Goal: Check status: Check status

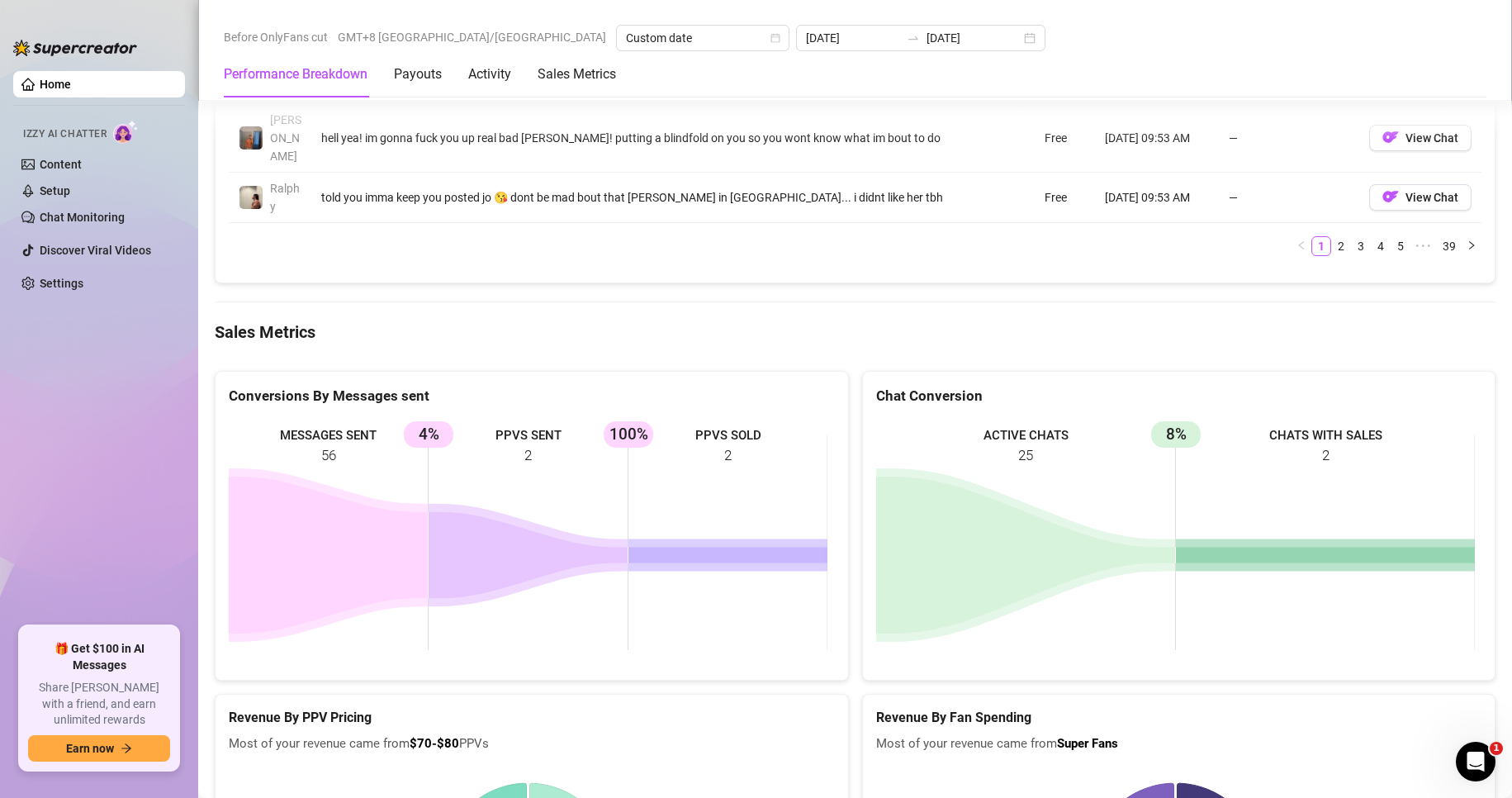
scroll to position [2170, 0]
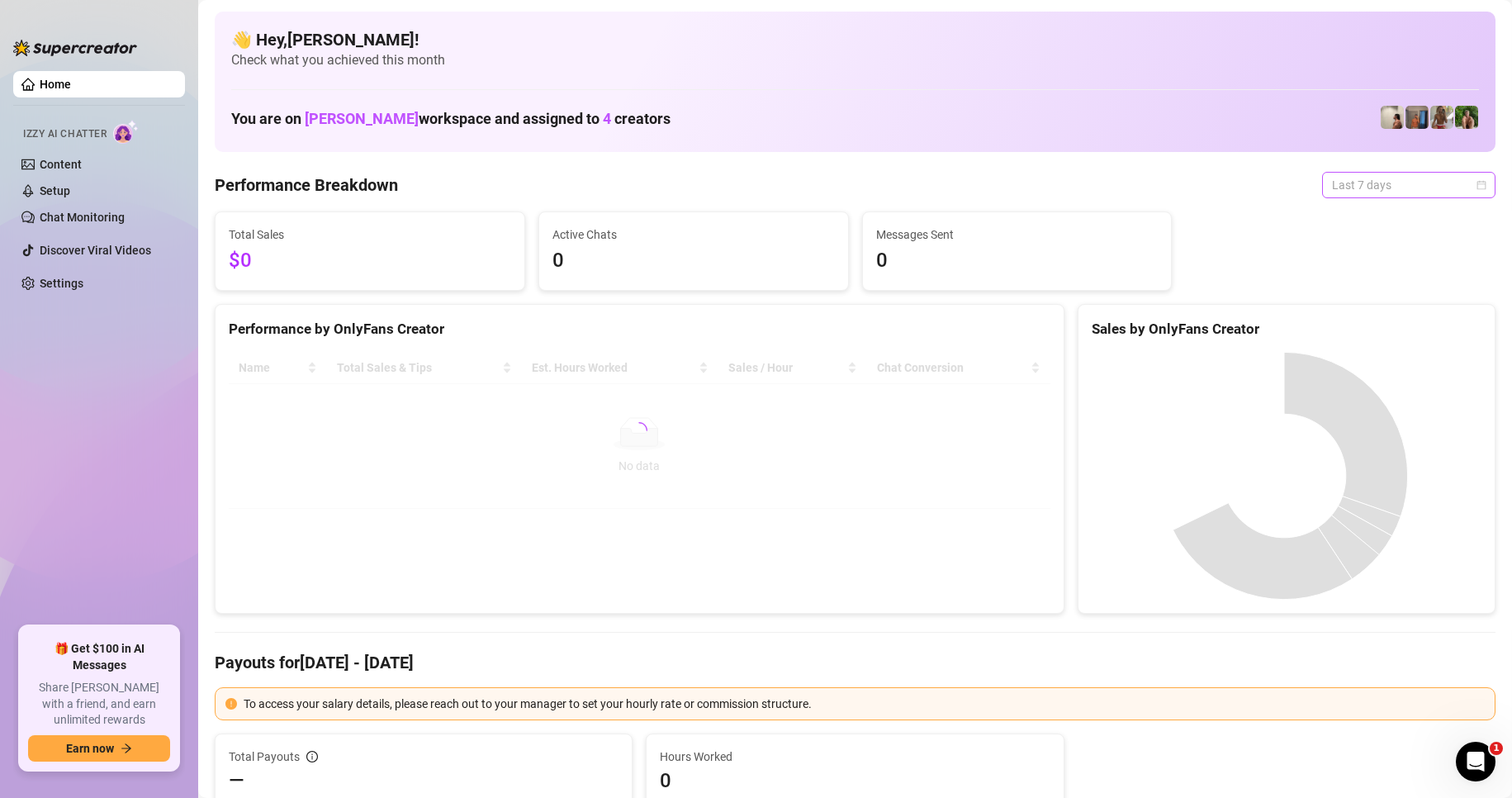
click at [1361, 183] on span "Last 7 days" at bounding box center [1409, 185] width 154 height 24
click at [1364, 323] on div "Custom date" at bounding box center [1395, 324] width 147 height 19
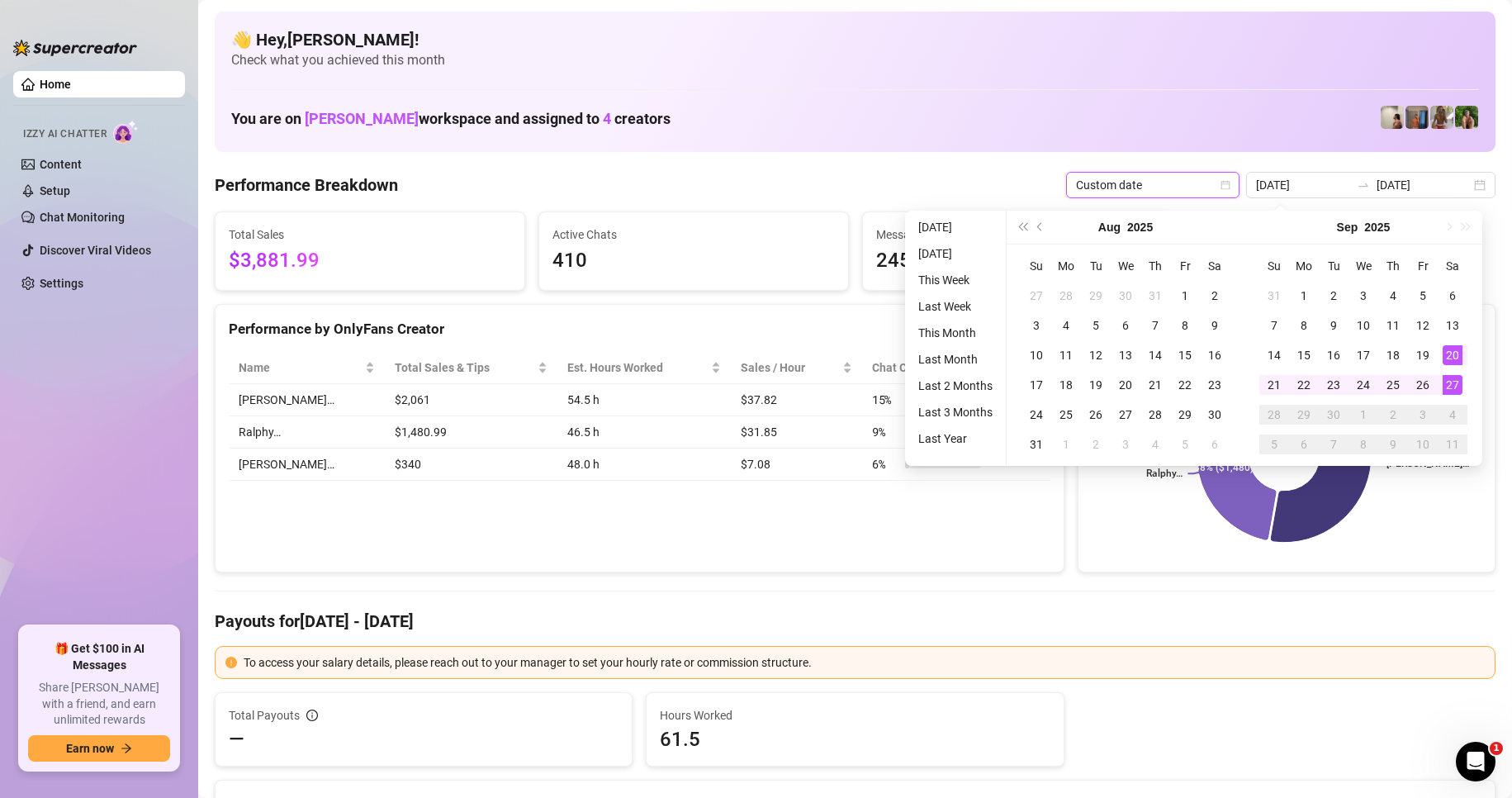
type input "[DATE]"
click at [1459, 386] on div "27" at bounding box center [1452, 384] width 19 height 19
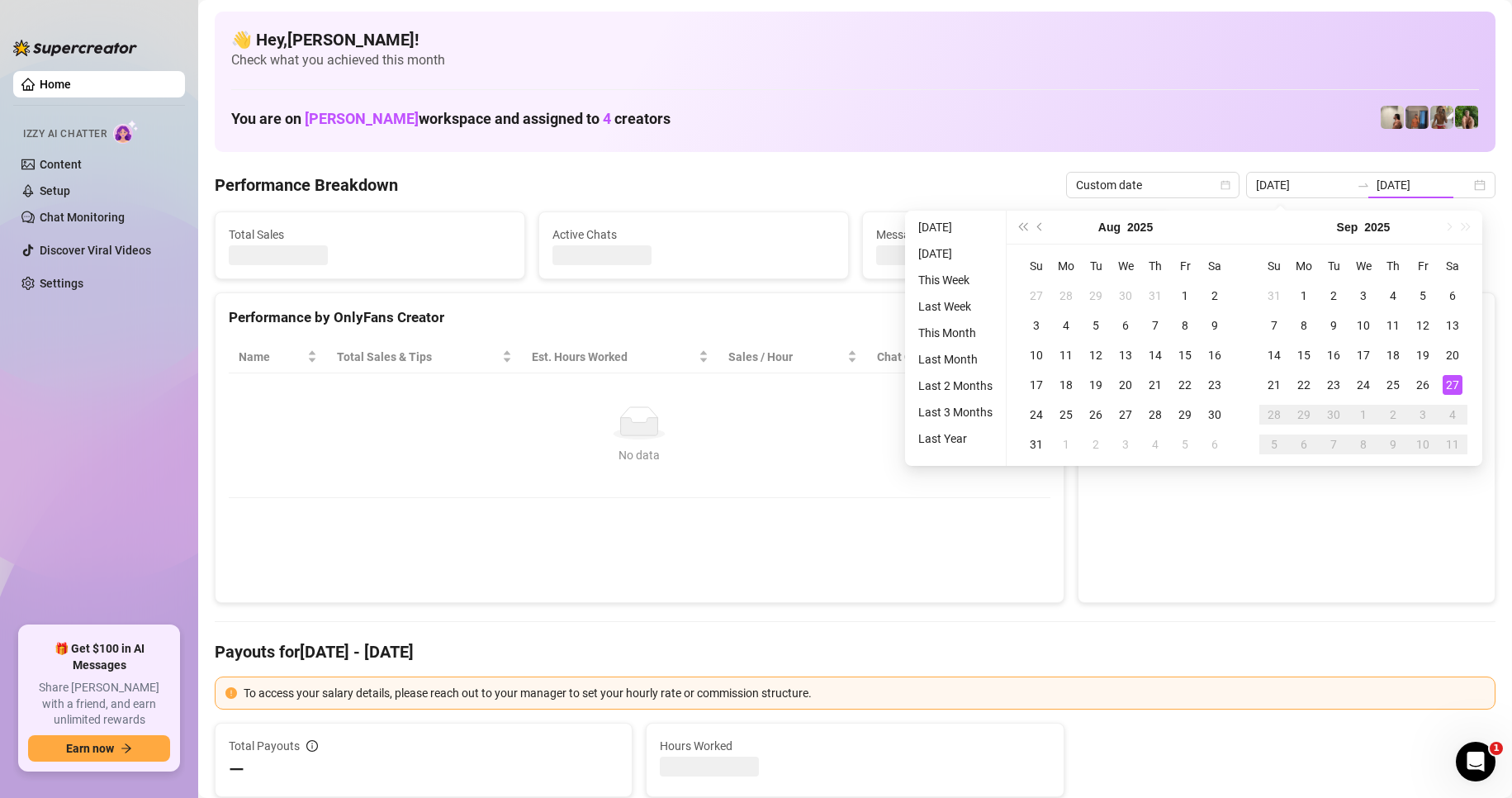
type input "[DATE]"
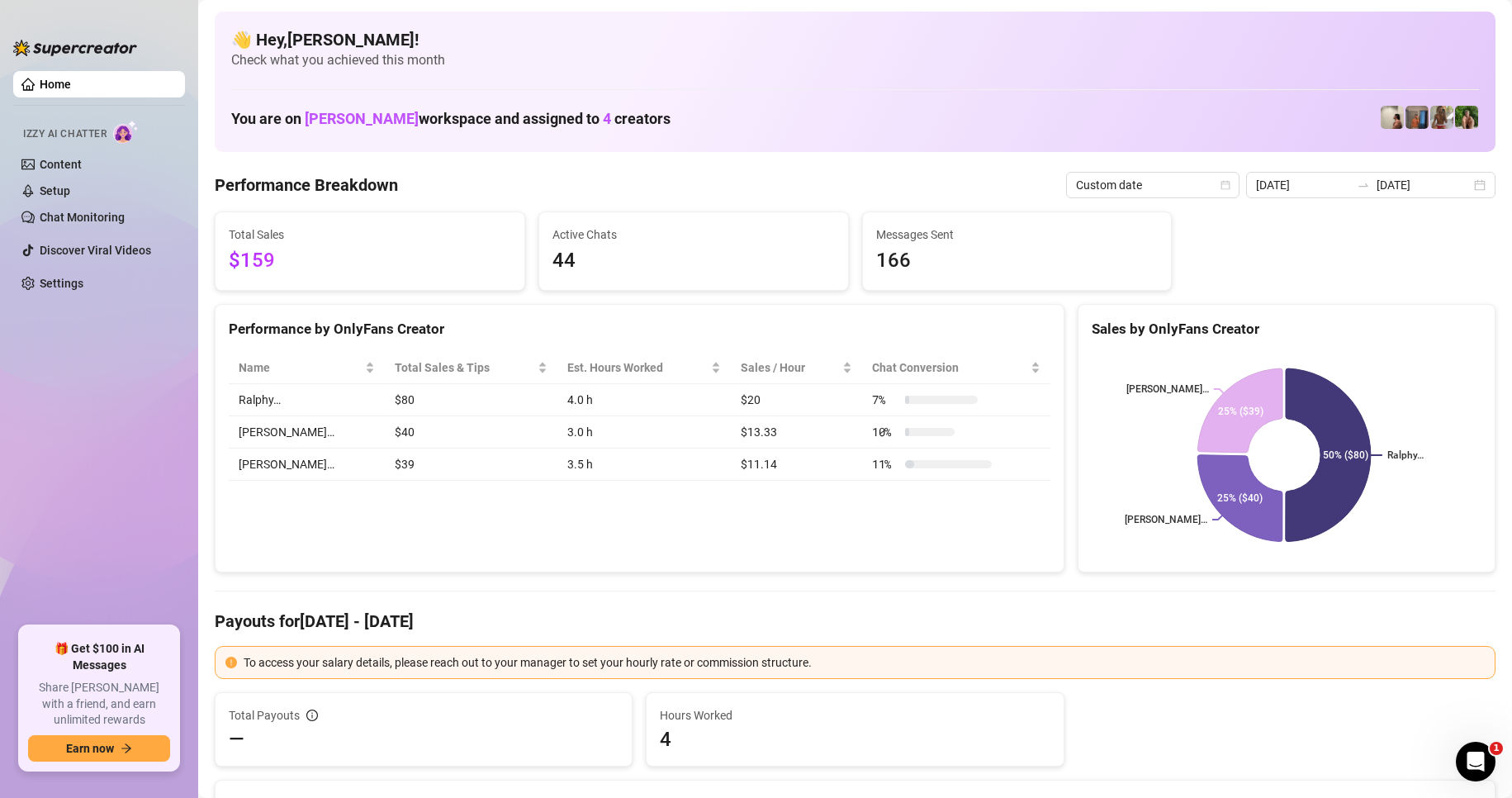
click at [488, 512] on div "Performance by OnlyFans Creator Name Total Sales & Tips Est. Hours Worked Sales…" at bounding box center [640, 438] width 850 height 269
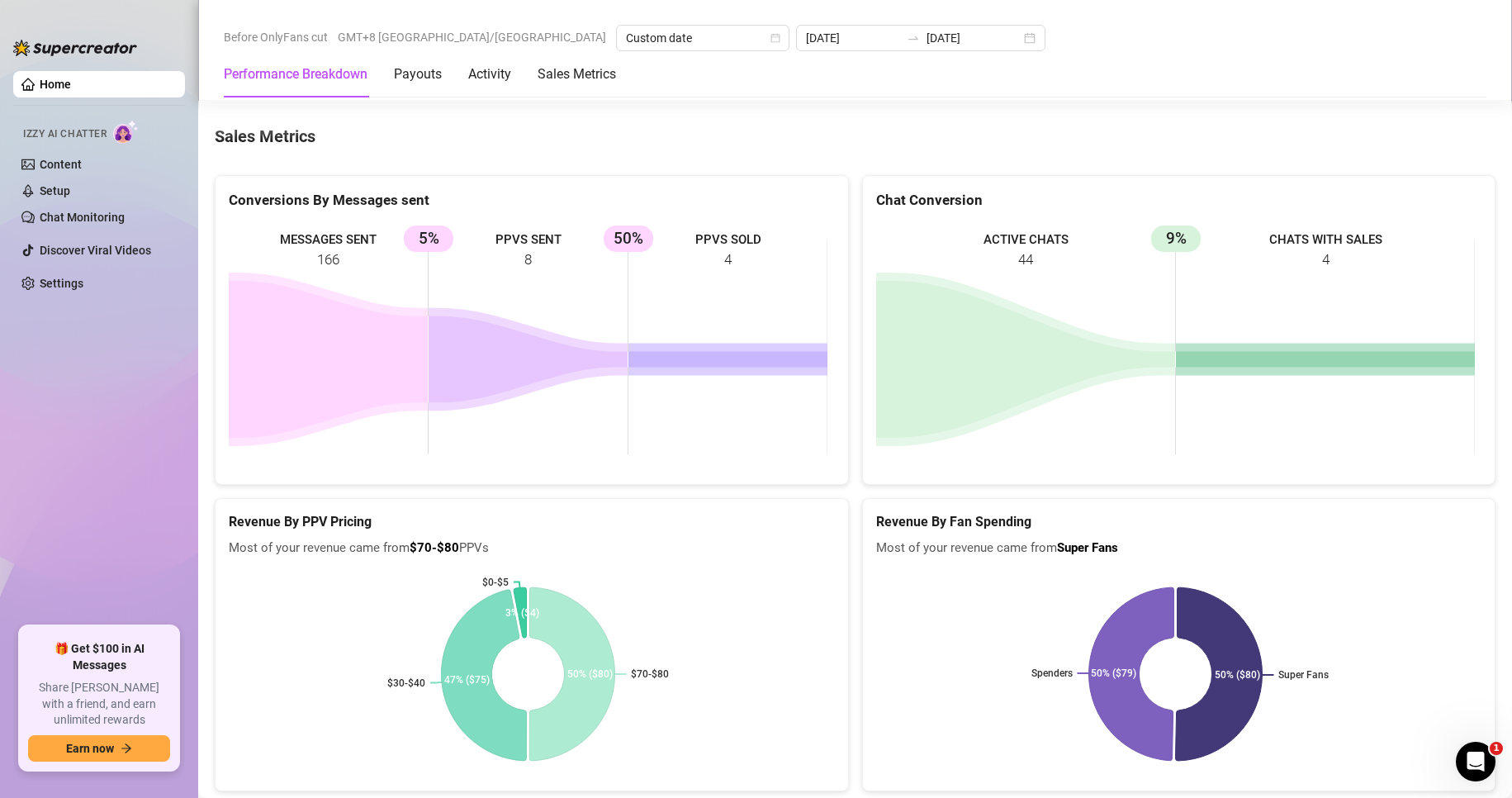
scroll to position [2170, 0]
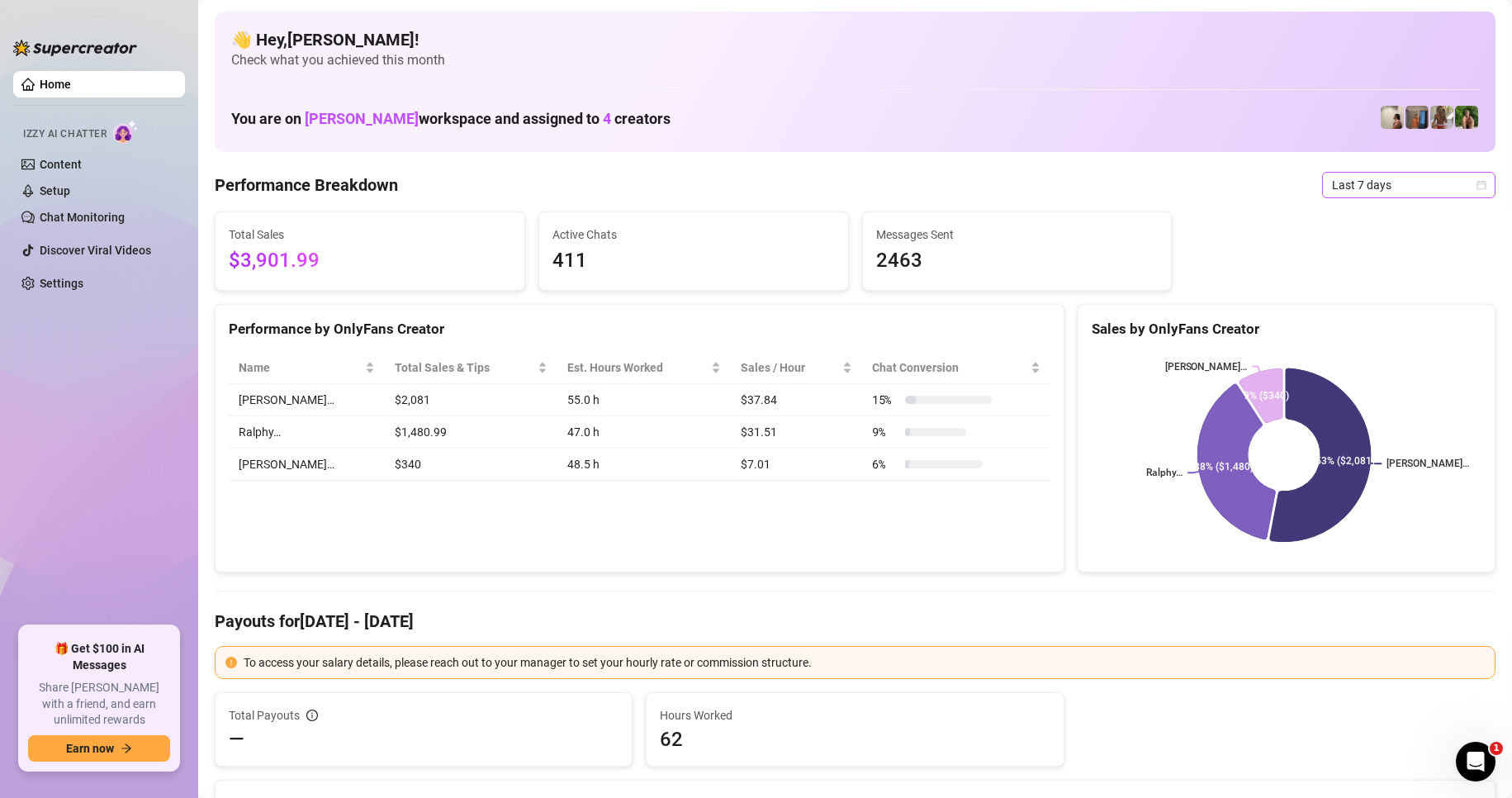
click at [1412, 176] on span "Last 7 days" at bounding box center [1409, 185] width 154 height 24
click at [1362, 325] on div "Custom date" at bounding box center [1395, 324] width 147 height 19
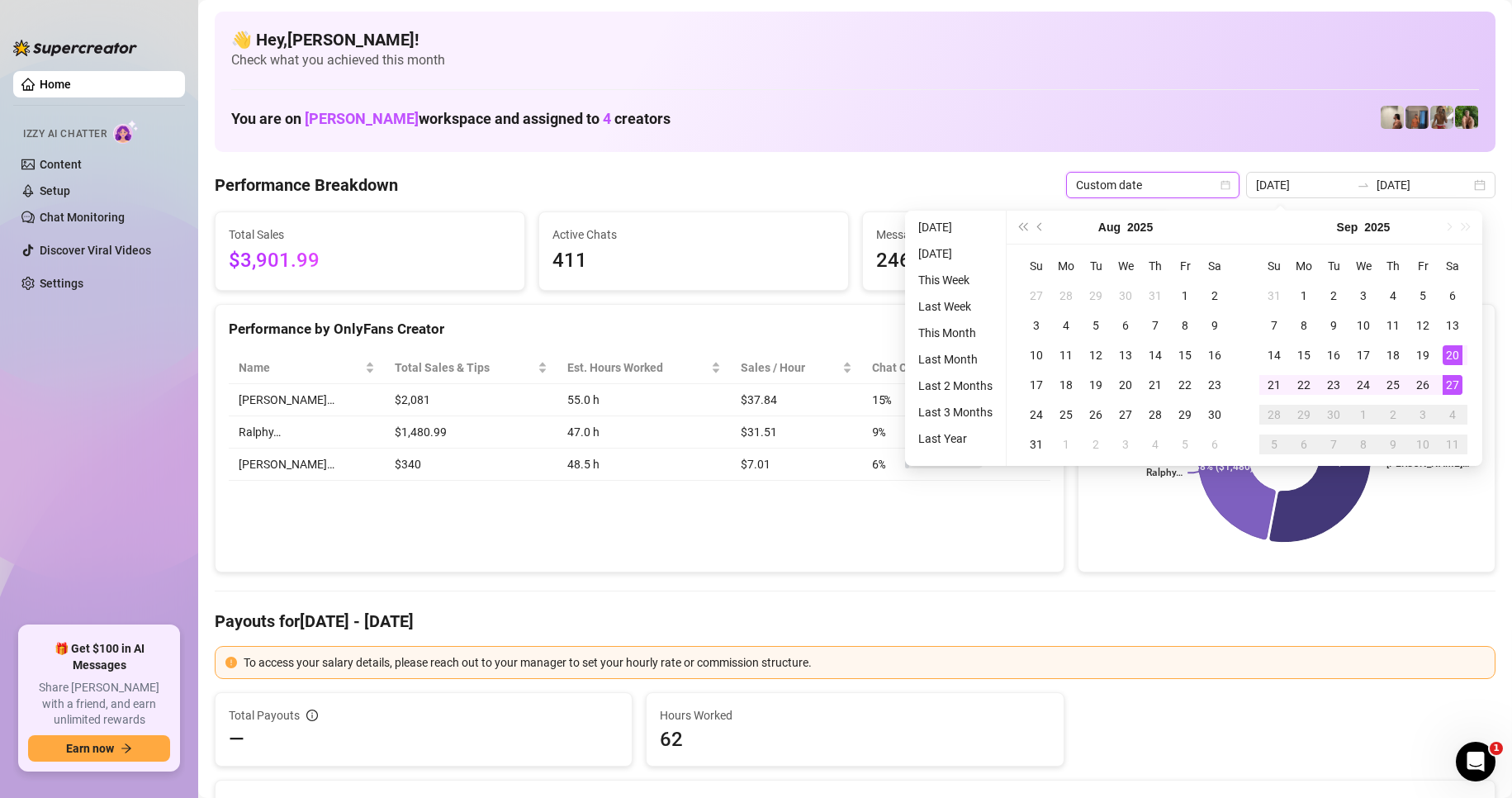
type input "[DATE]"
click at [1455, 380] on div "27" at bounding box center [1452, 384] width 19 height 19
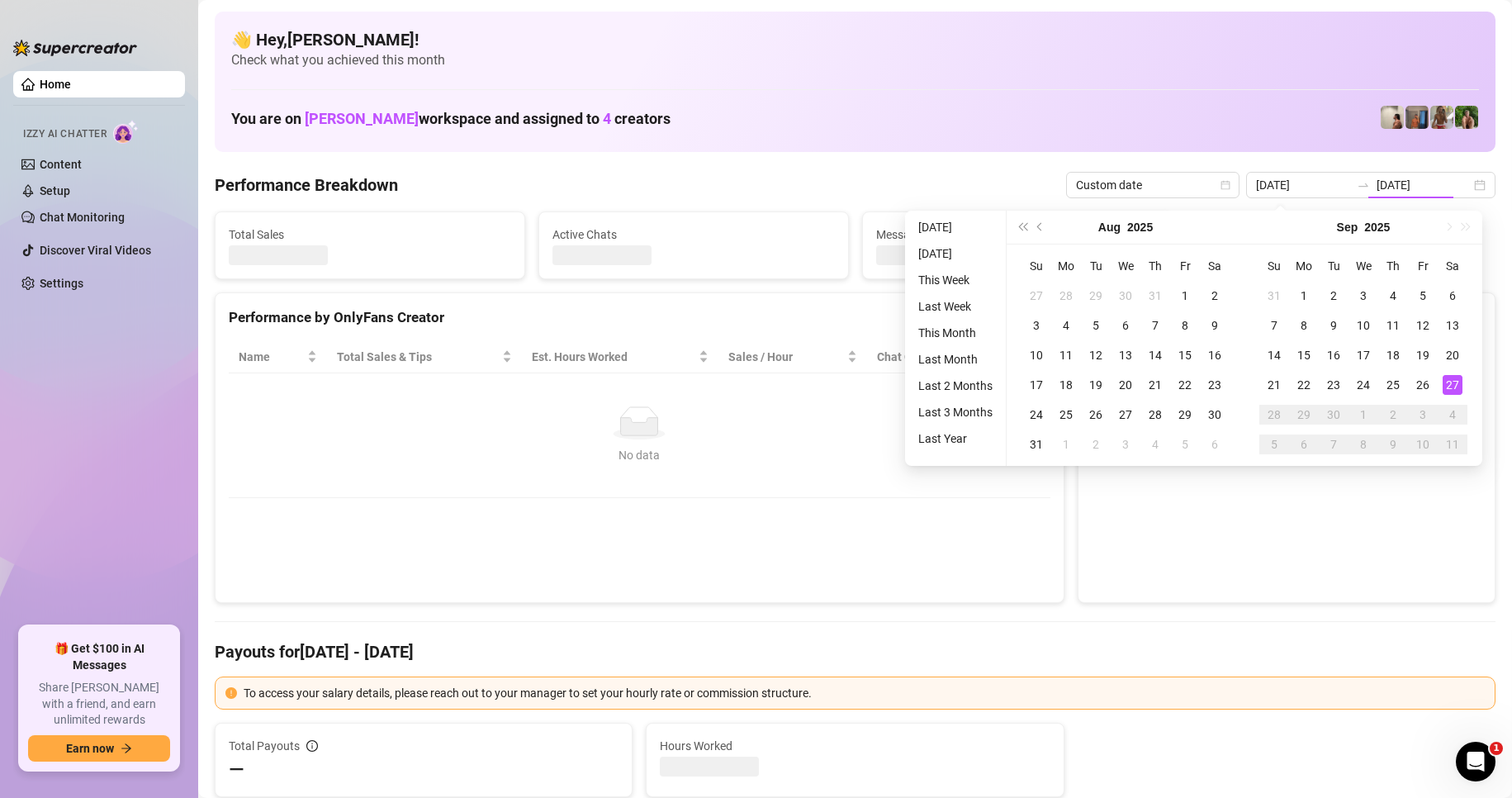
type input "[DATE]"
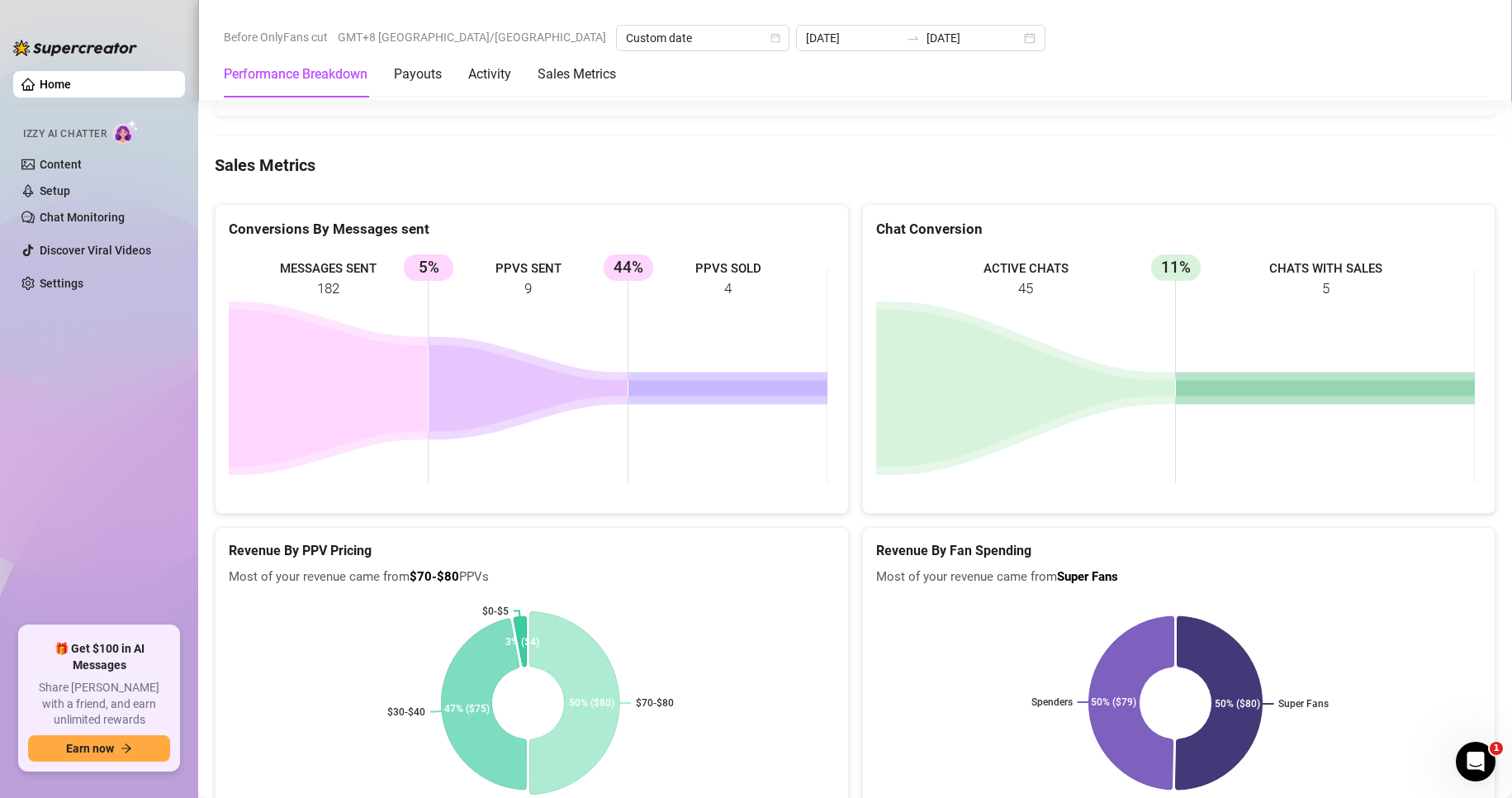
scroll to position [2230, 0]
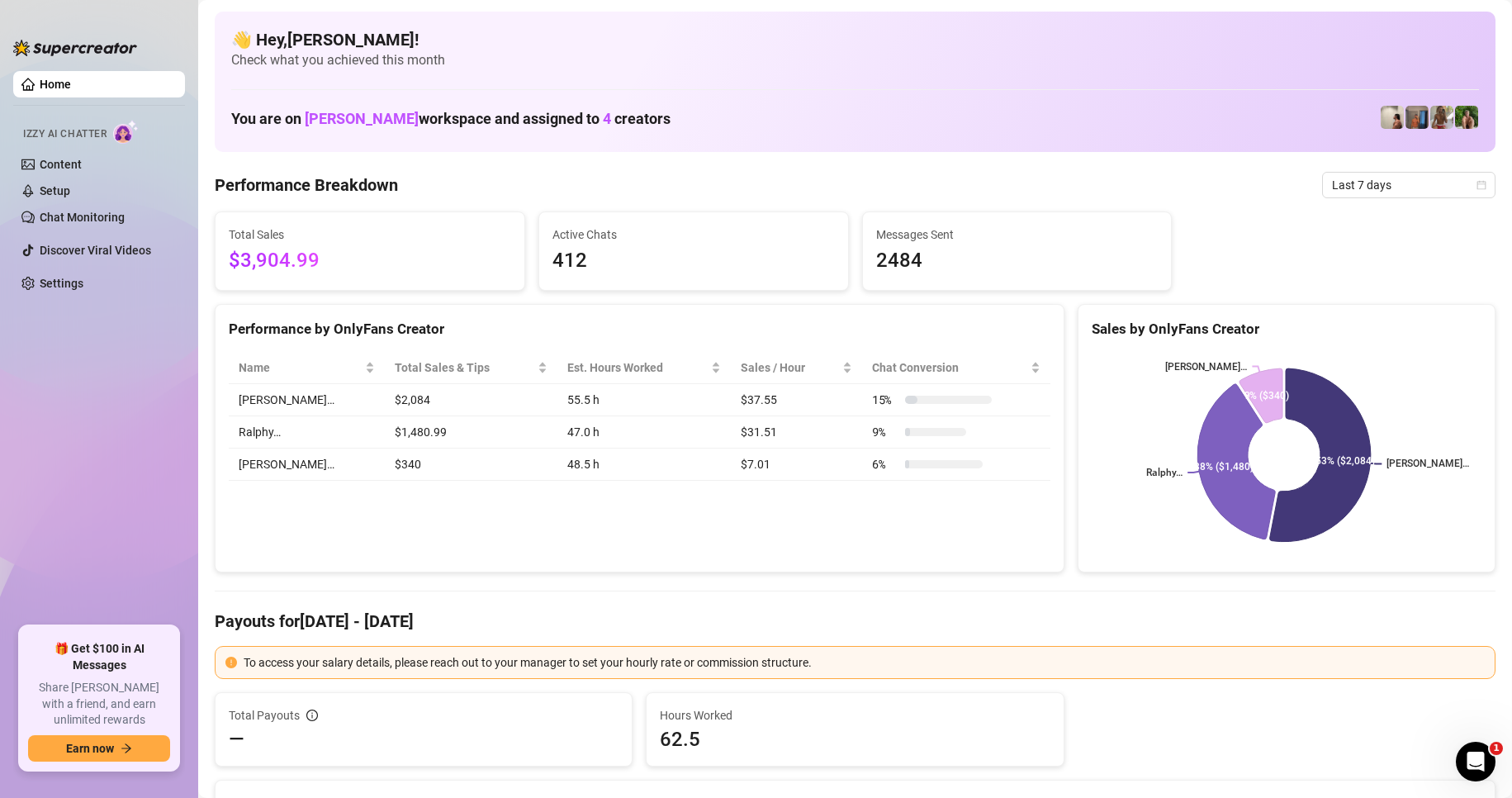
click at [899, 569] on div "Performance by OnlyFans Creator Name Total Sales & Tips Est. Hours Worked Sales…" at bounding box center [640, 438] width 850 height 269
click at [1348, 185] on span "Last 7 days" at bounding box center [1409, 185] width 154 height 24
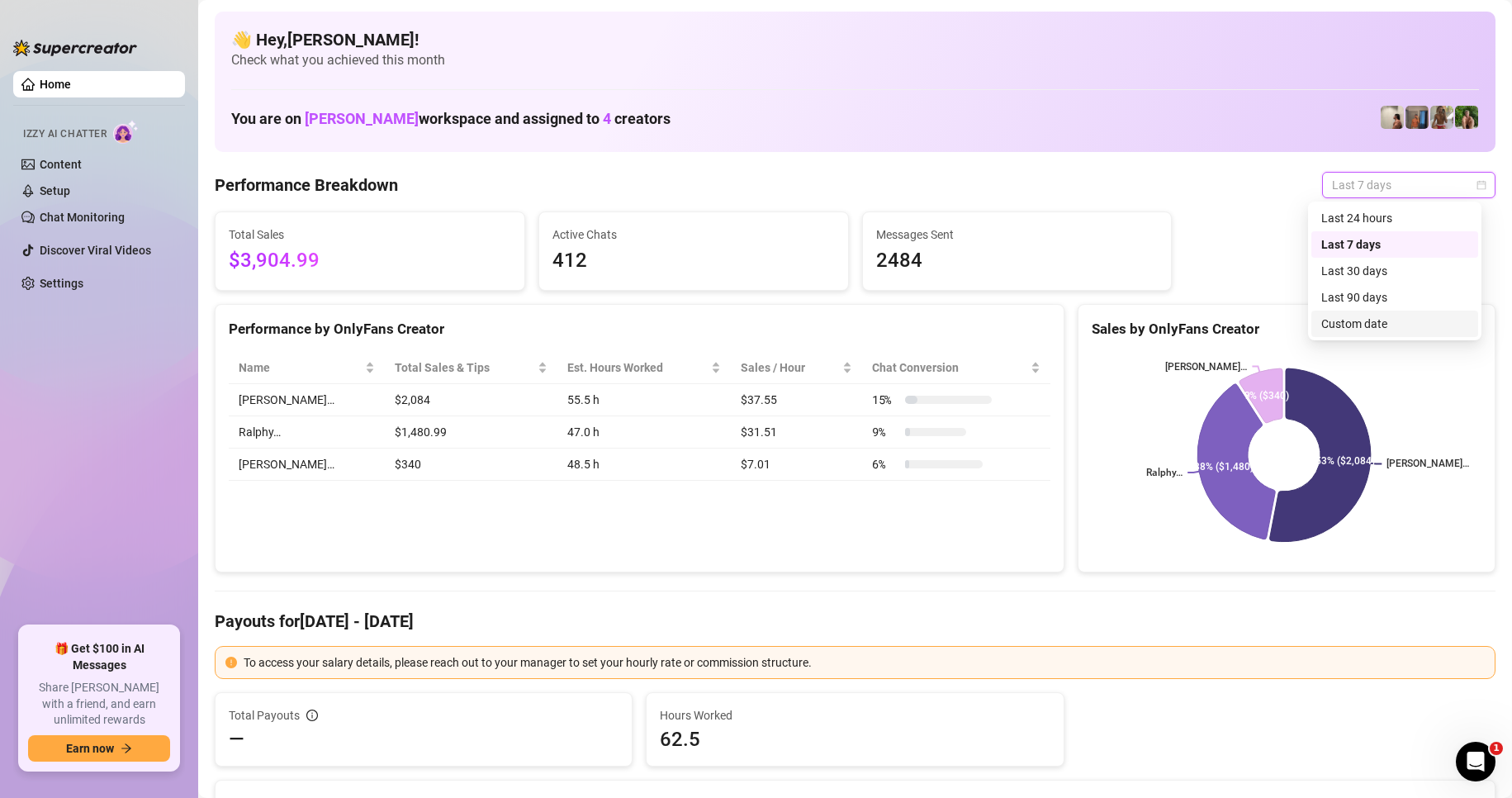
click at [1390, 331] on div "Custom date" at bounding box center [1395, 324] width 147 height 19
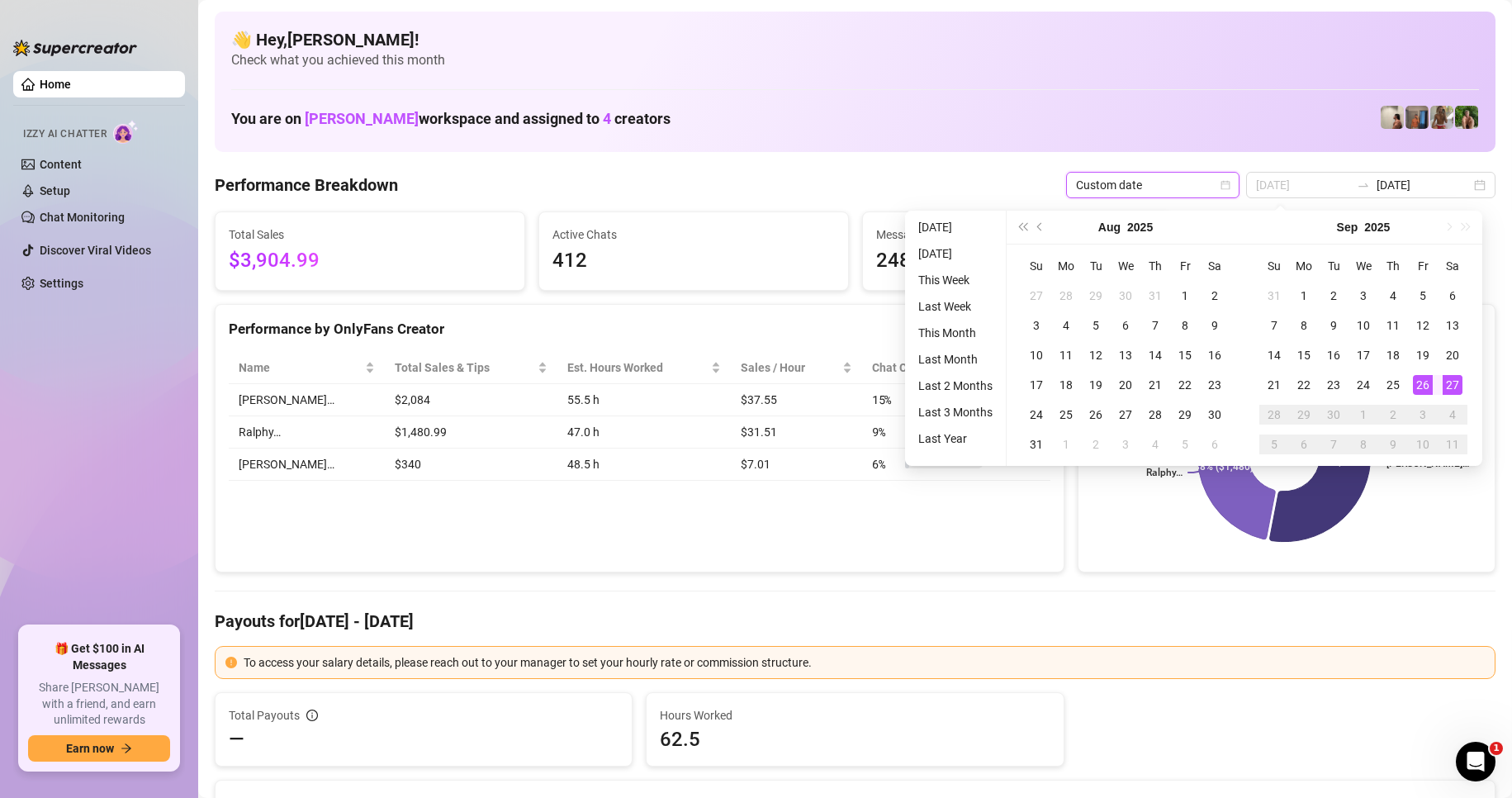
type input "[DATE]"
click at [1453, 381] on div "27" at bounding box center [1452, 384] width 19 height 19
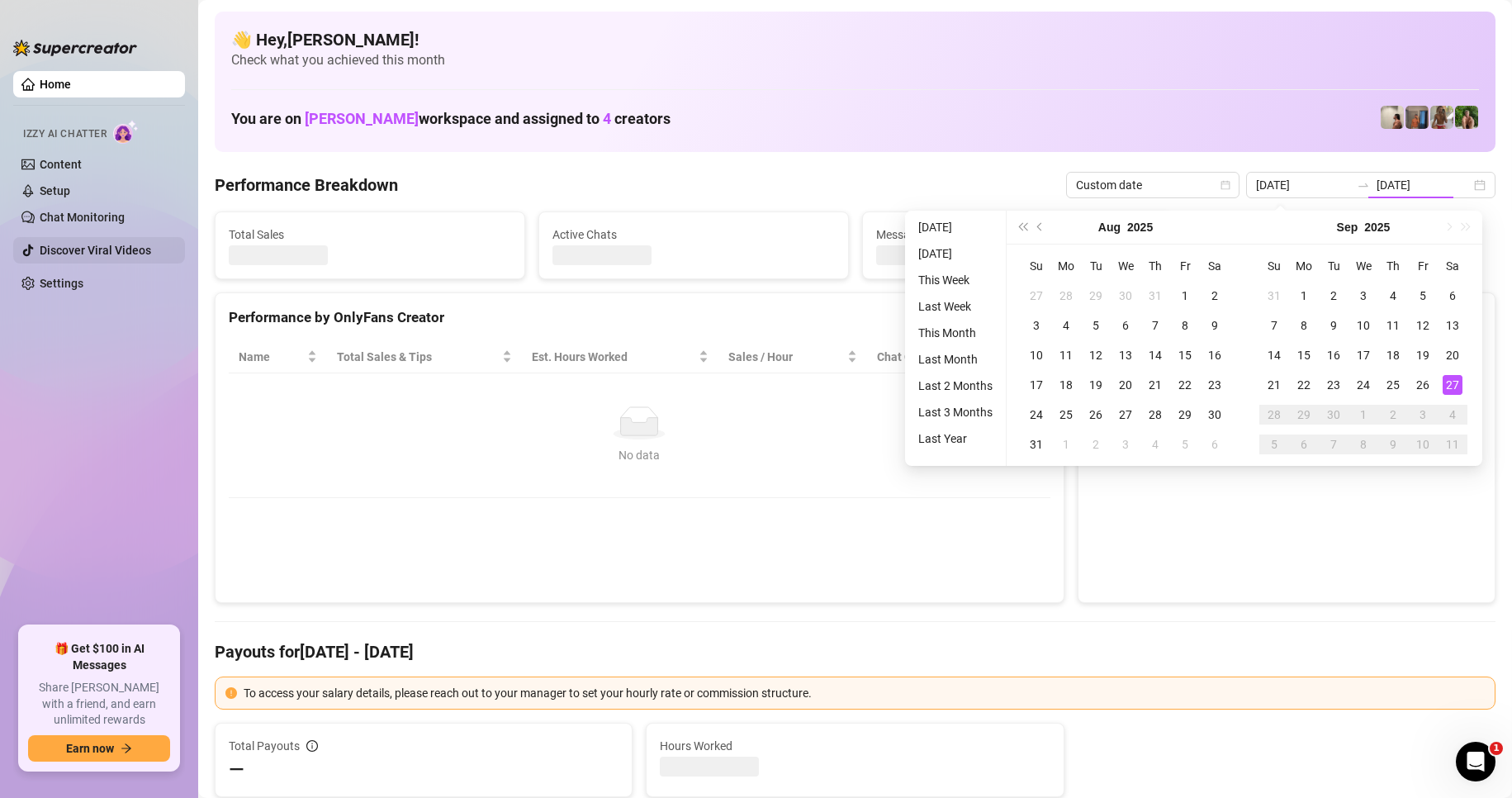
type input "[DATE]"
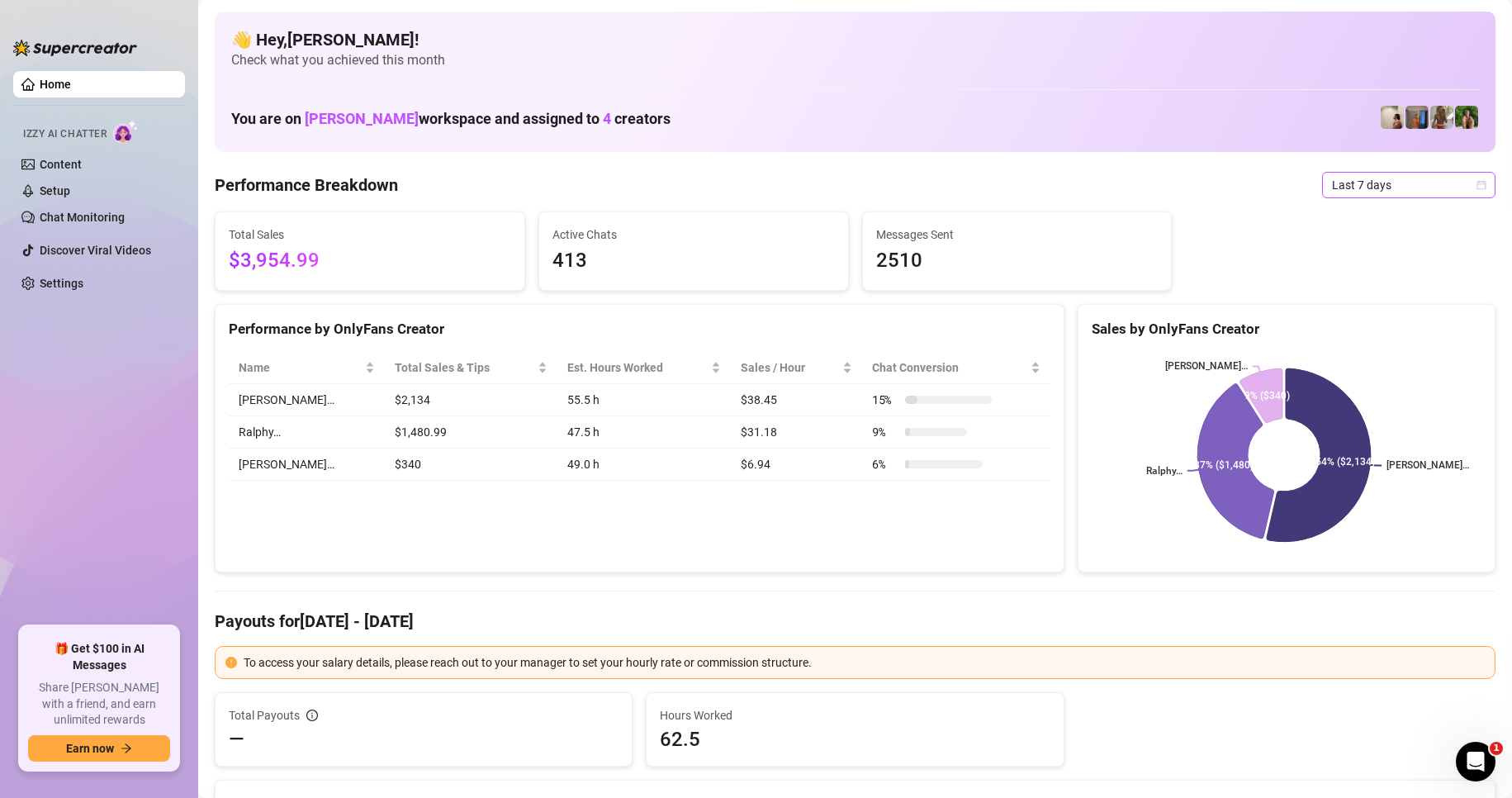
click at [1388, 187] on span "Last 7 days" at bounding box center [1409, 185] width 154 height 24
click at [1385, 313] on div "Custom date" at bounding box center [1396, 323] width 167 height 26
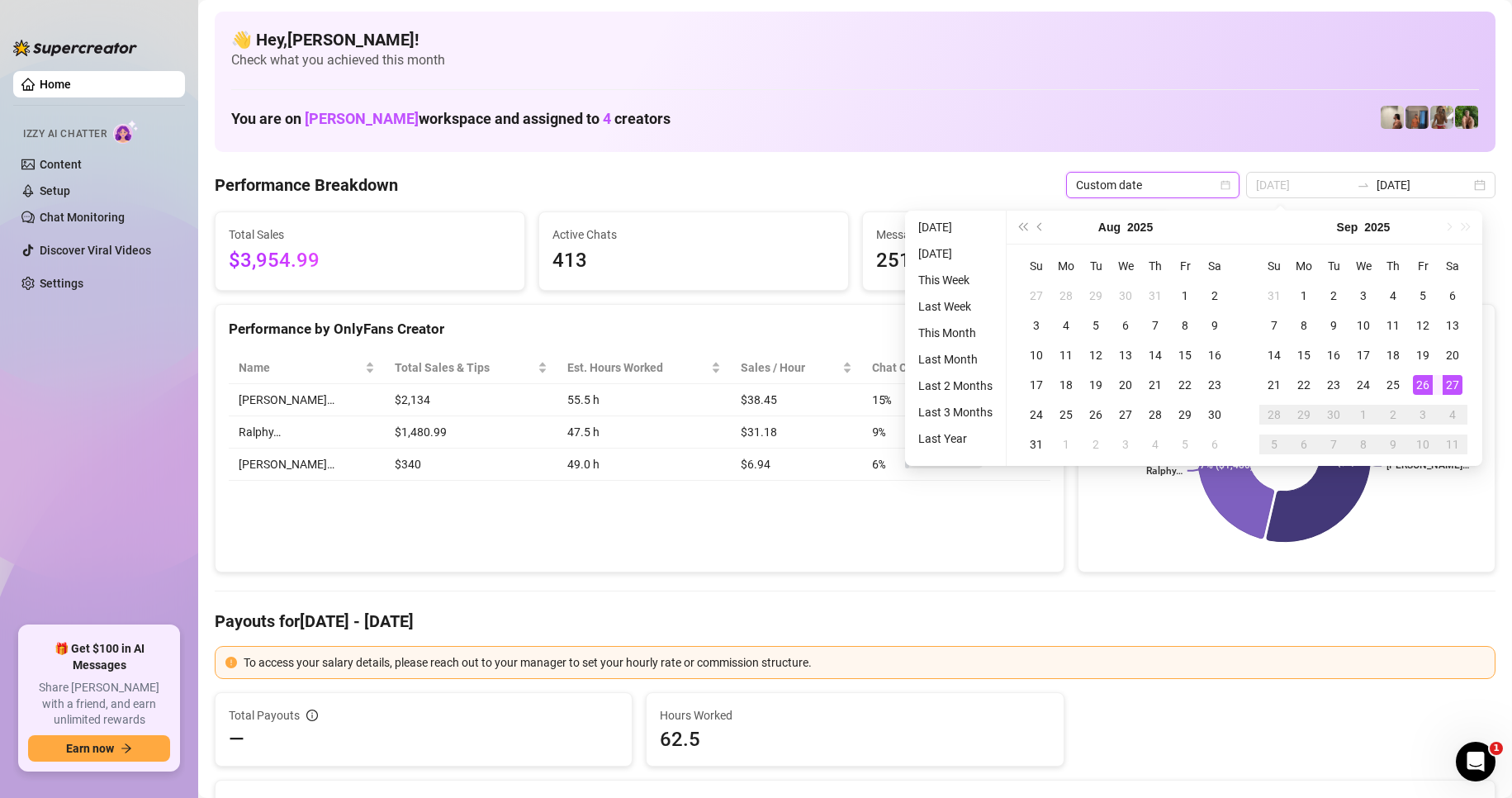
type input "[DATE]"
drag, startPoint x: 1453, startPoint y: 383, endPoint x: 1439, endPoint y: 386, distance: 14.3
click at [1452, 384] on div "27" at bounding box center [1452, 384] width 19 height 19
click at [1450, 385] on div "27" at bounding box center [1452, 384] width 19 height 19
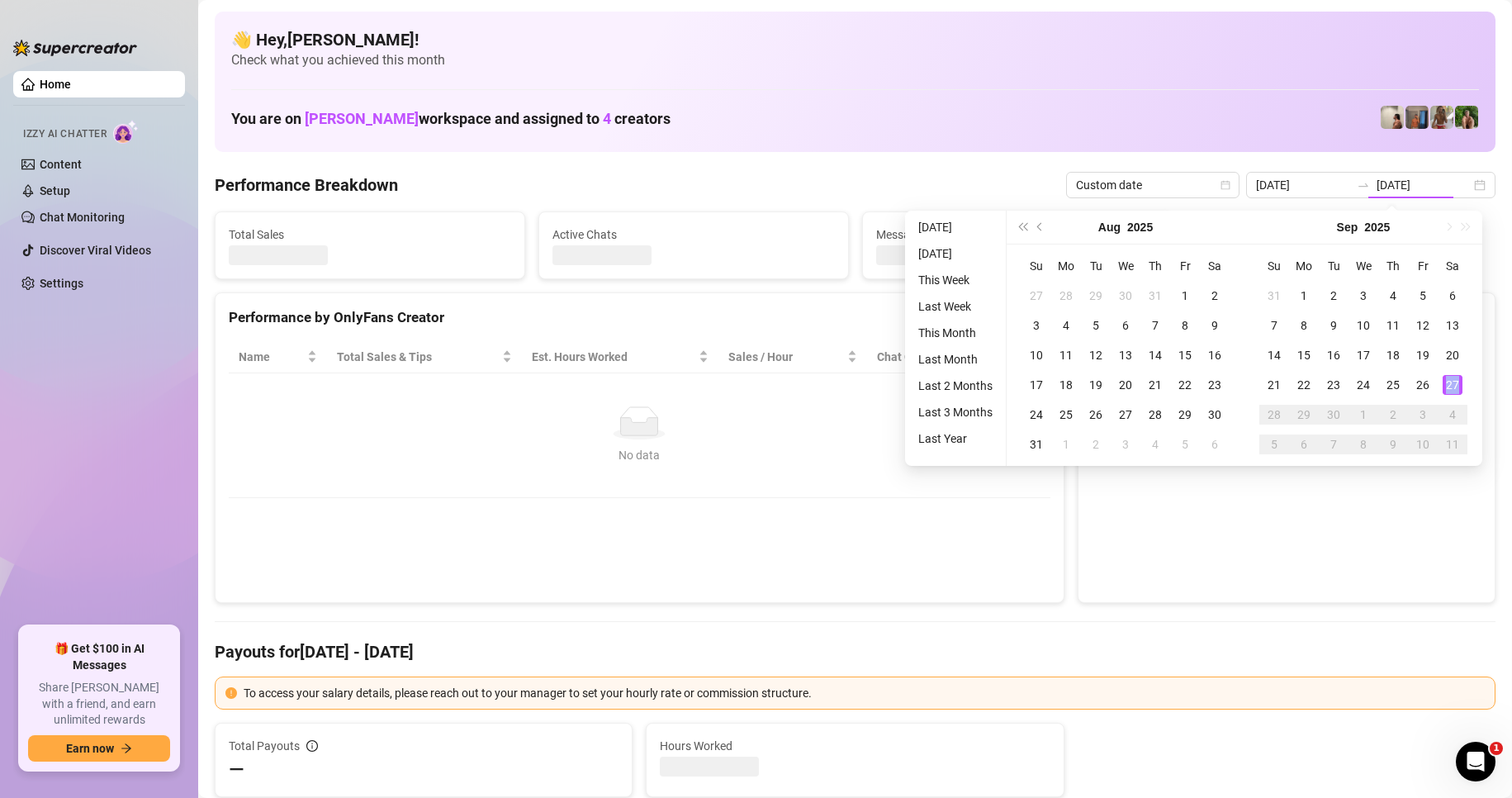
type input "[DATE]"
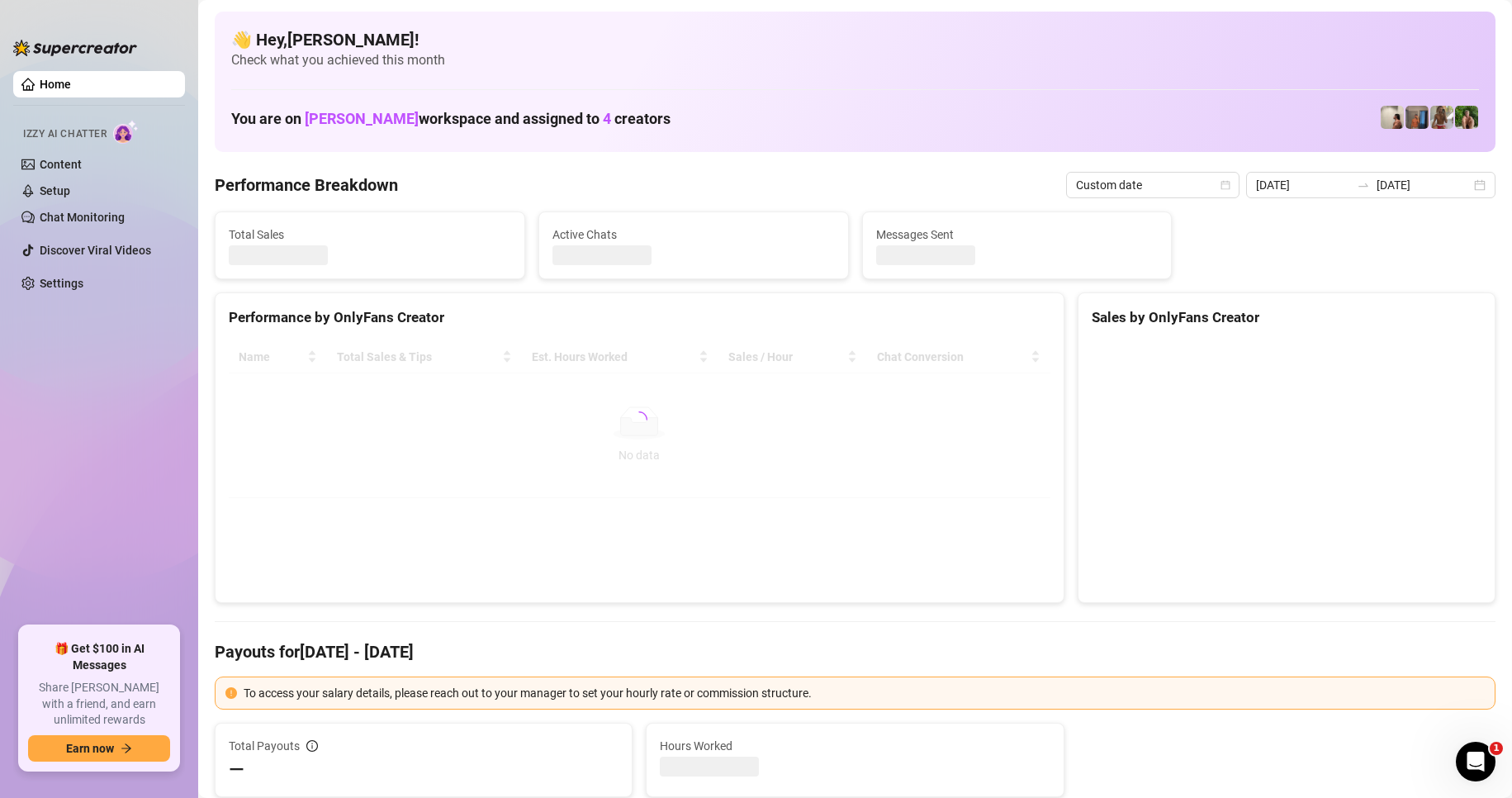
click at [781, 458] on div at bounding box center [640, 419] width 822 height 157
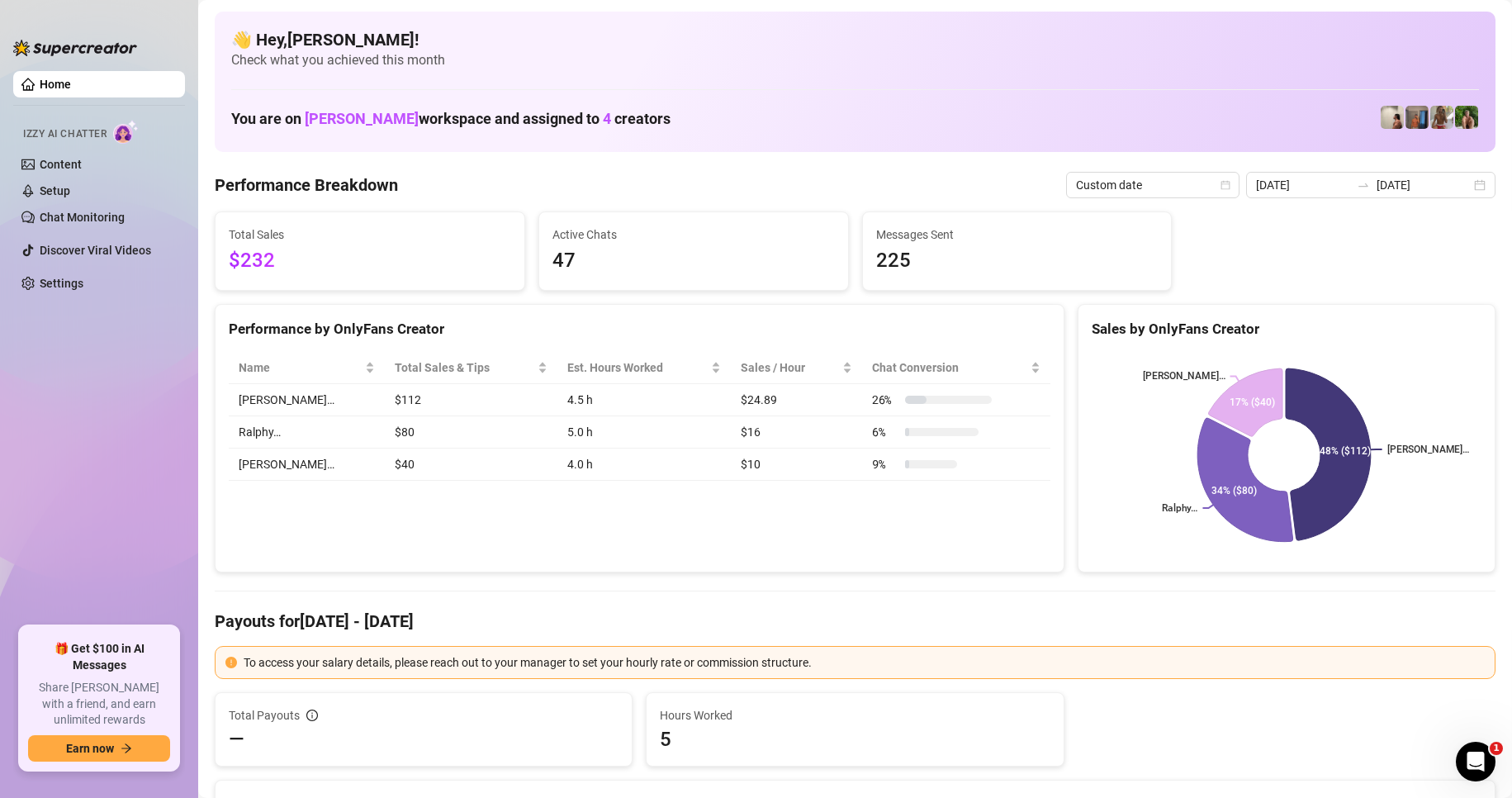
click at [707, 539] on div "Performance by OnlyFans Creator Name Total Sales & Tips Est. Hours Worked Sales…" at bounding box center [640, 438] width 850 height 269
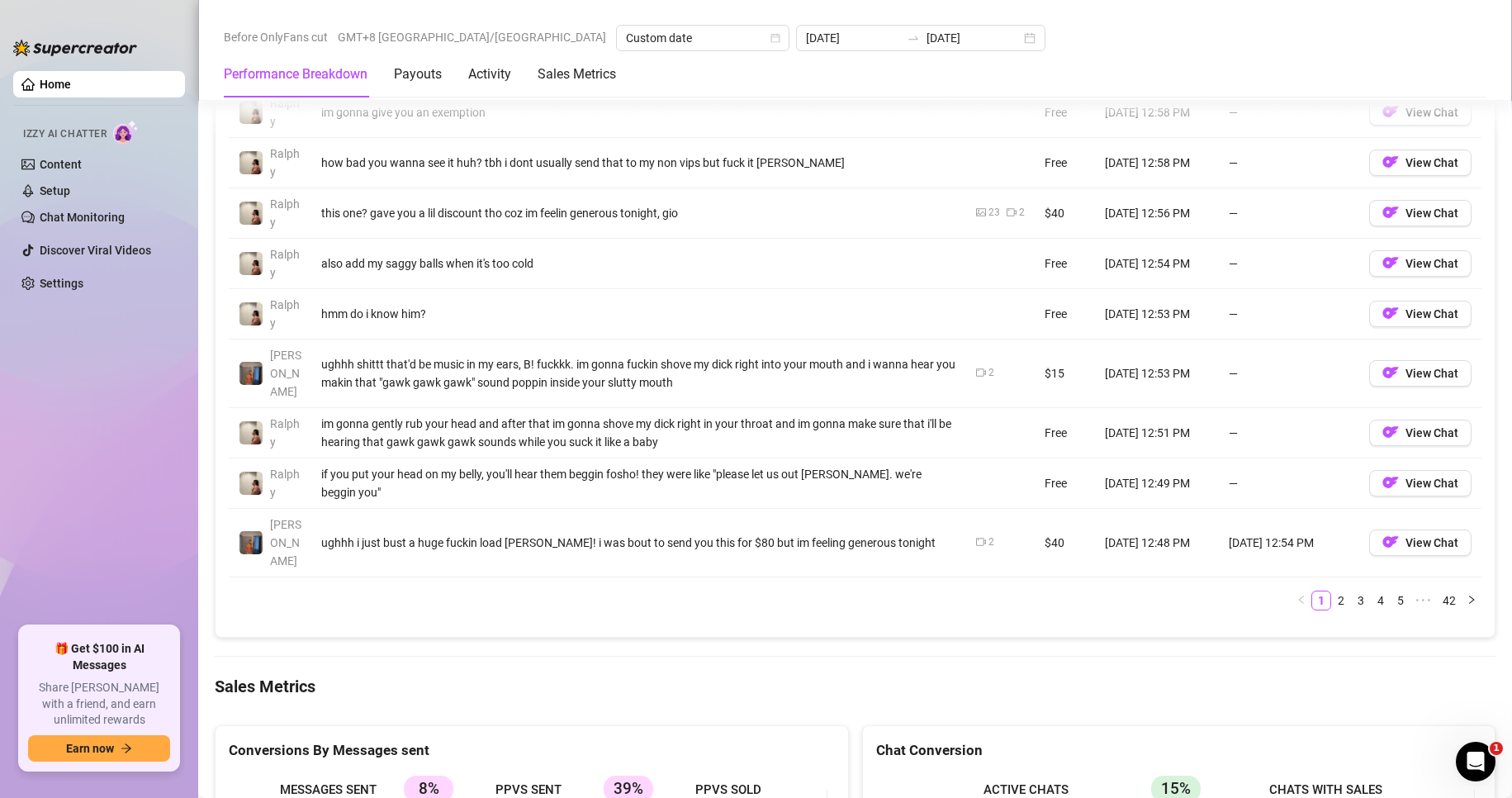
scroll to position [1817, 0]
